Goal: Transaction & Acquisition: Purchase product/service

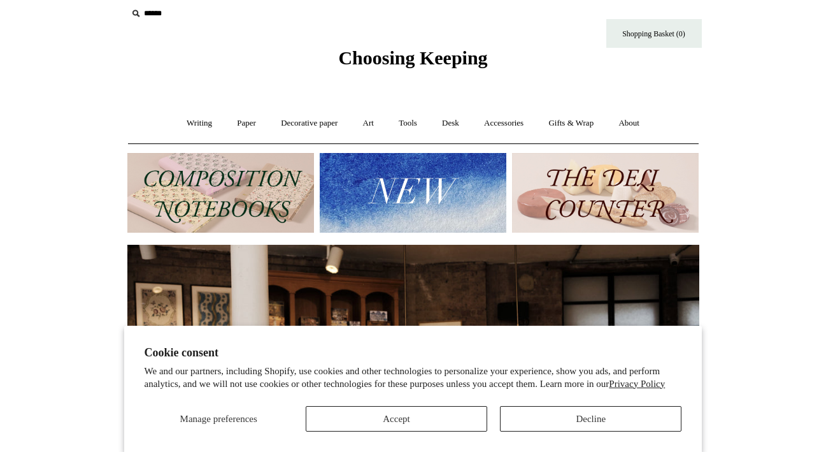
scroll to position [10, 0]
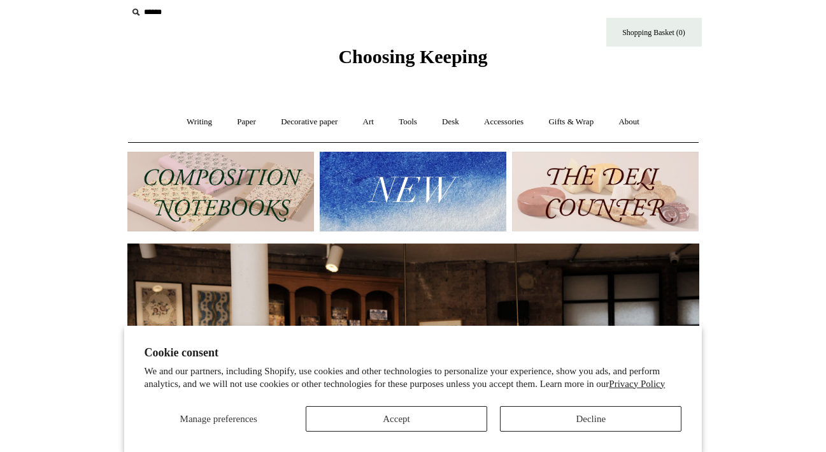
click at [449, 420] on button "Accept" at bounding box center [397, 418] width 182 height 25
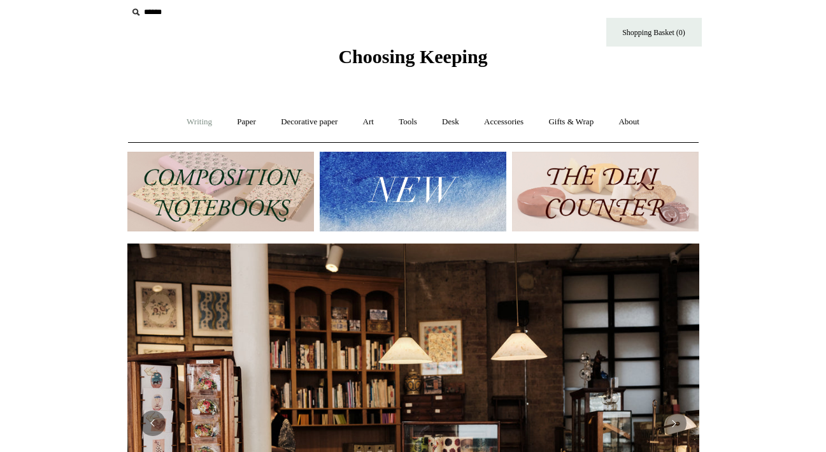
click at [182, 123] on link "Writing +" at bounding box center [199, 122] width 48 height 34
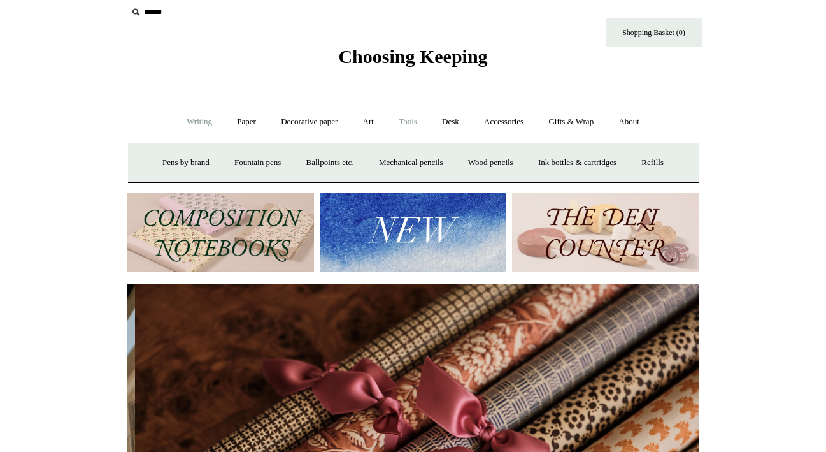
scroll to position [0, 1144]
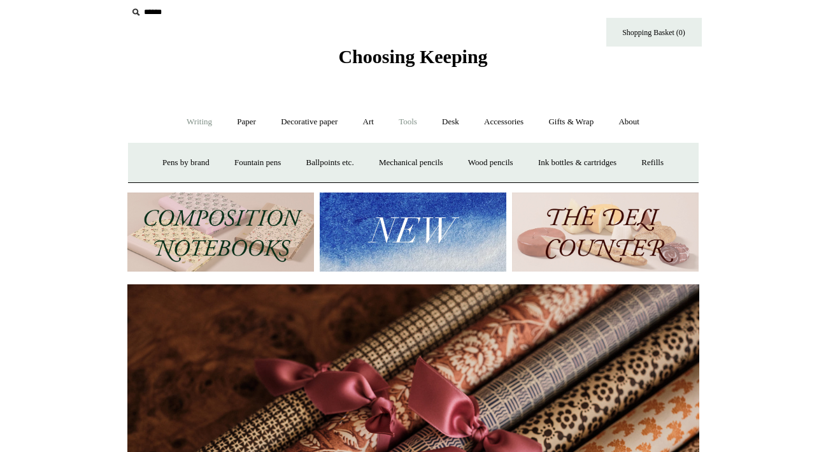
click at [403, 125] on link "Tools +" at bounding box center [407, 122] width 41 height 34
click at [234, 163] on link "Erasers" at bounding box center [246, 163] width 47 height 34
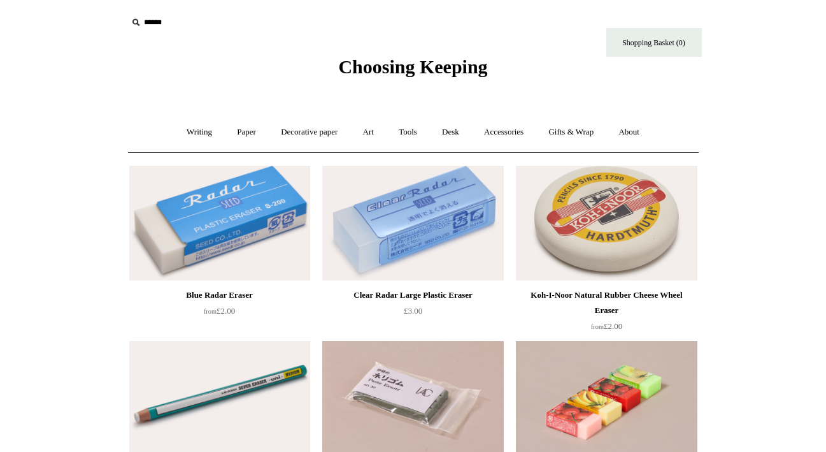
click at [251, 190] on img at bounding box center [219, 223] width 181 height 115
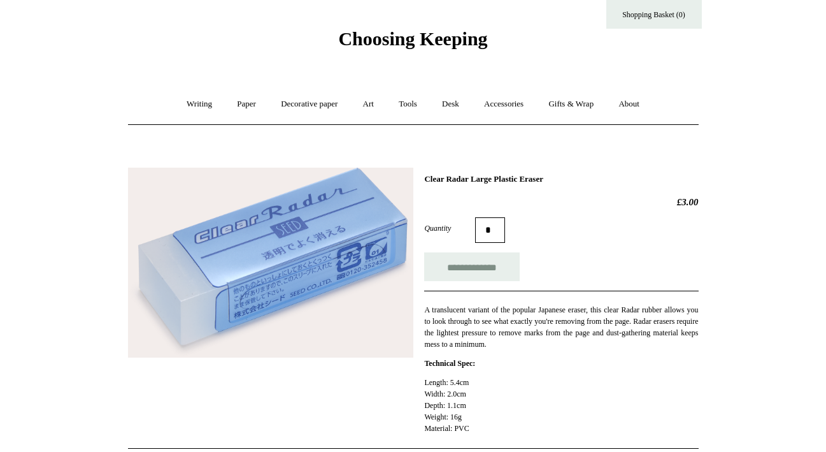
scroll to position [3, 0]
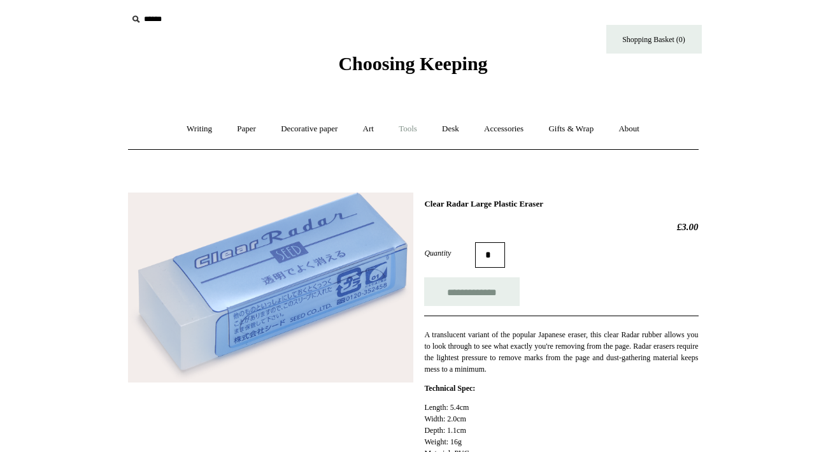
click at [410, 135] on link "Tools +" at bounding box center [407, 129] width 41 height 34
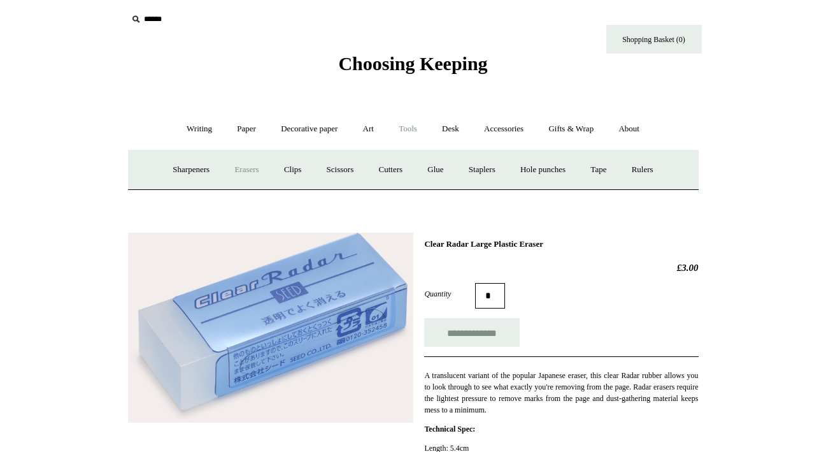
click at [241, 168] on link "Erasers" at bounding box center [246, 170] width 47 height 34
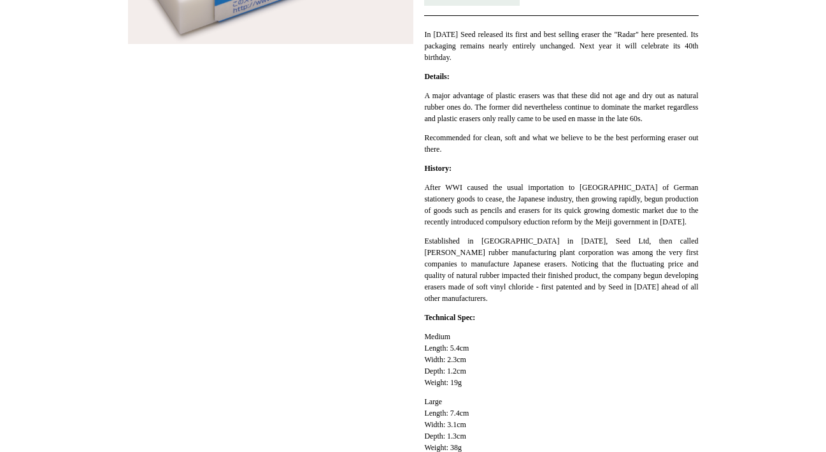
scroll to position [360, 0]
